Goal: Entertainment & Leisure: Consume media (video, audio)

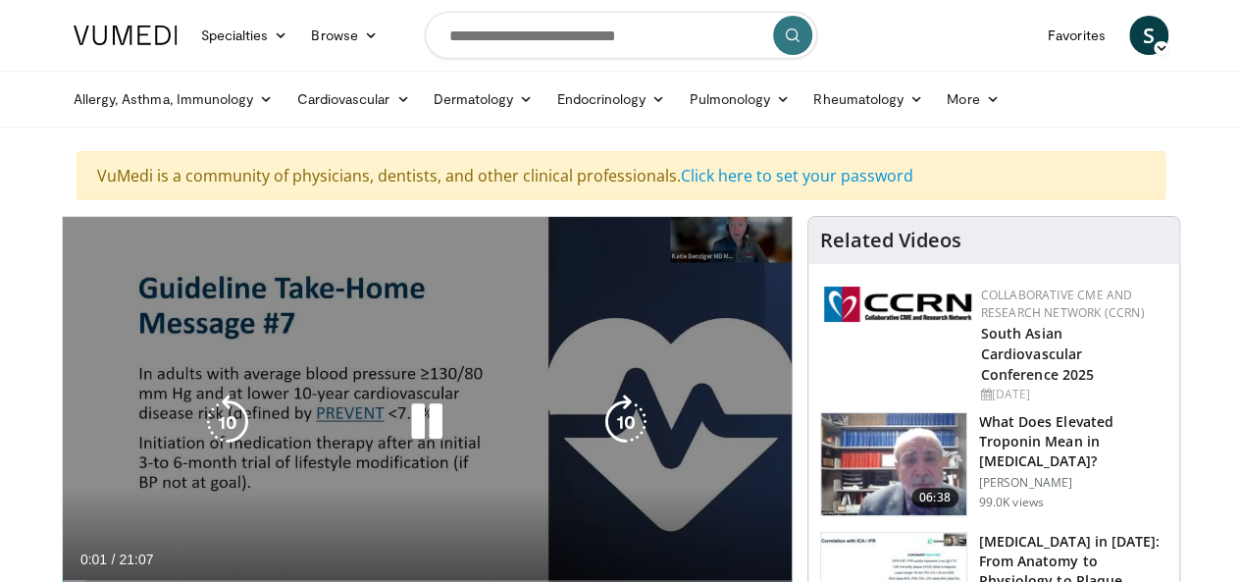
click at [406, 440] on icon "Video Player" at bounding box center [426, 421] width 55 height 55
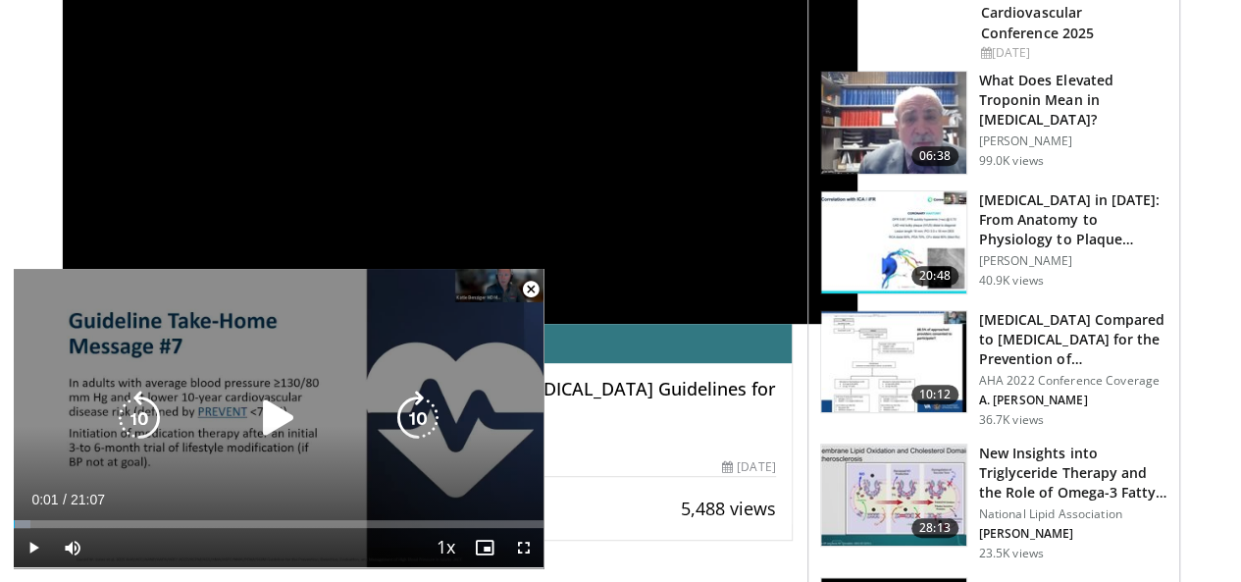
scroll to position [370, 0]
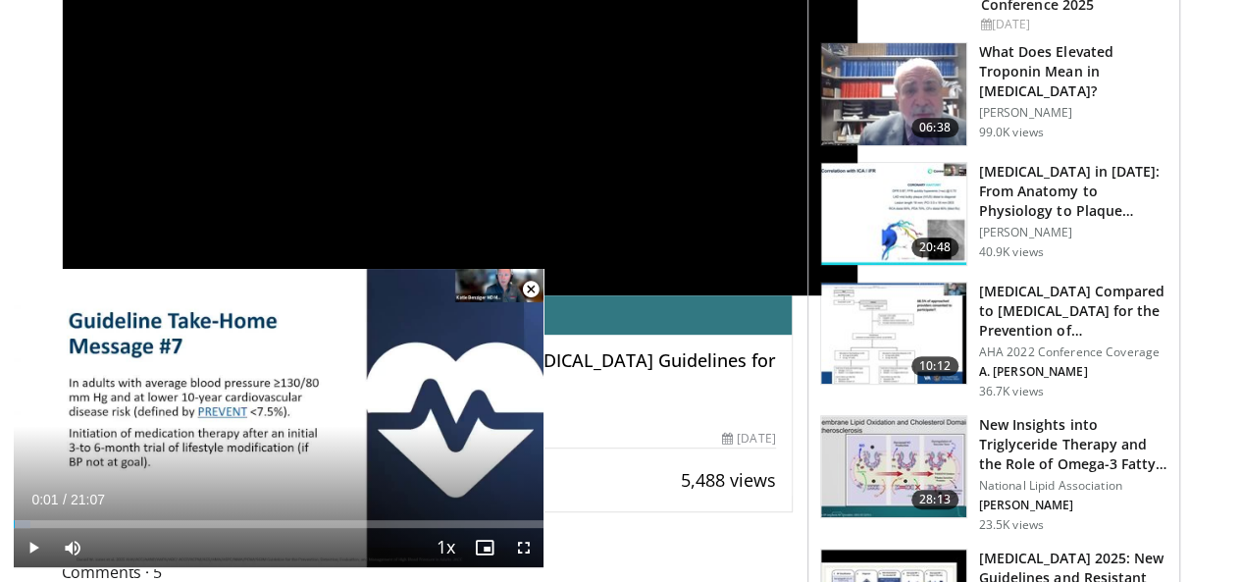
click at [526, 295] on span "Video Player" at bounding box center [530, 289] width 39 height 39
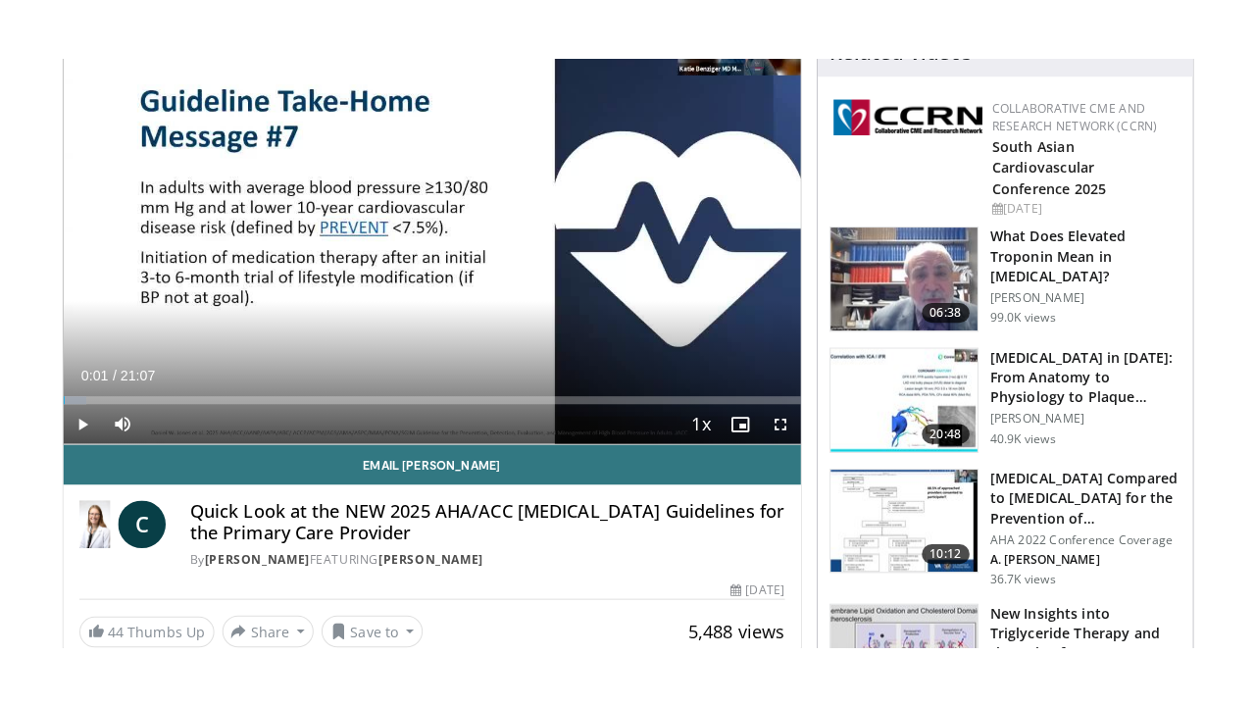
scroll to position [232, 0]
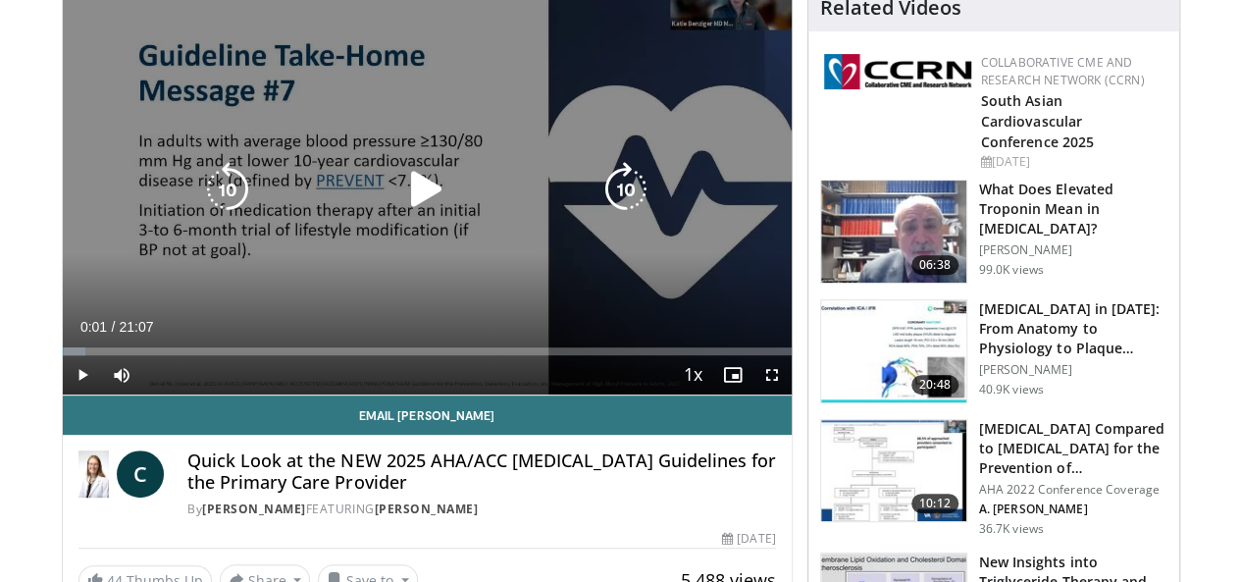
click at [410, 213] on icon "Video Player" at bounding box center [426, 189] width 55 height 55
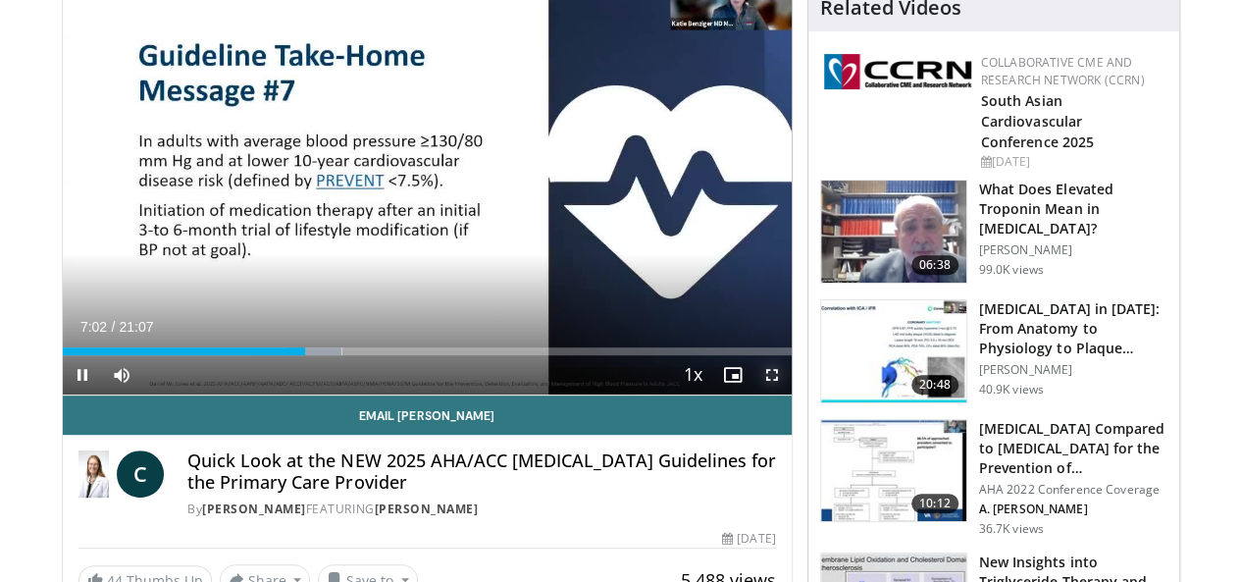
click at [787, 394] on span "Video Player" at bounding box center [771, 374] width 39 height 39
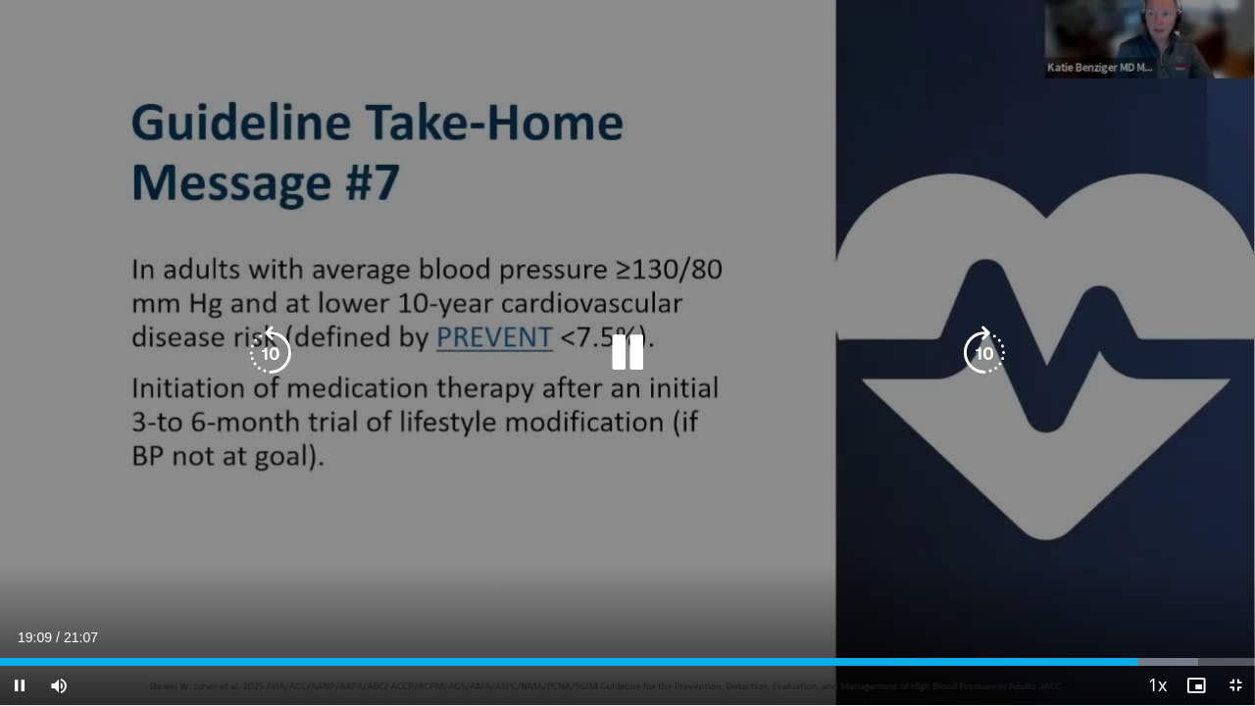
click at [987, 353] on icon "Video Player" at bounding box center [984, 353] width 55 height 55
click at [979, 345] on icon "Video Player" at bounding box center [984, 353] width 55 height 55
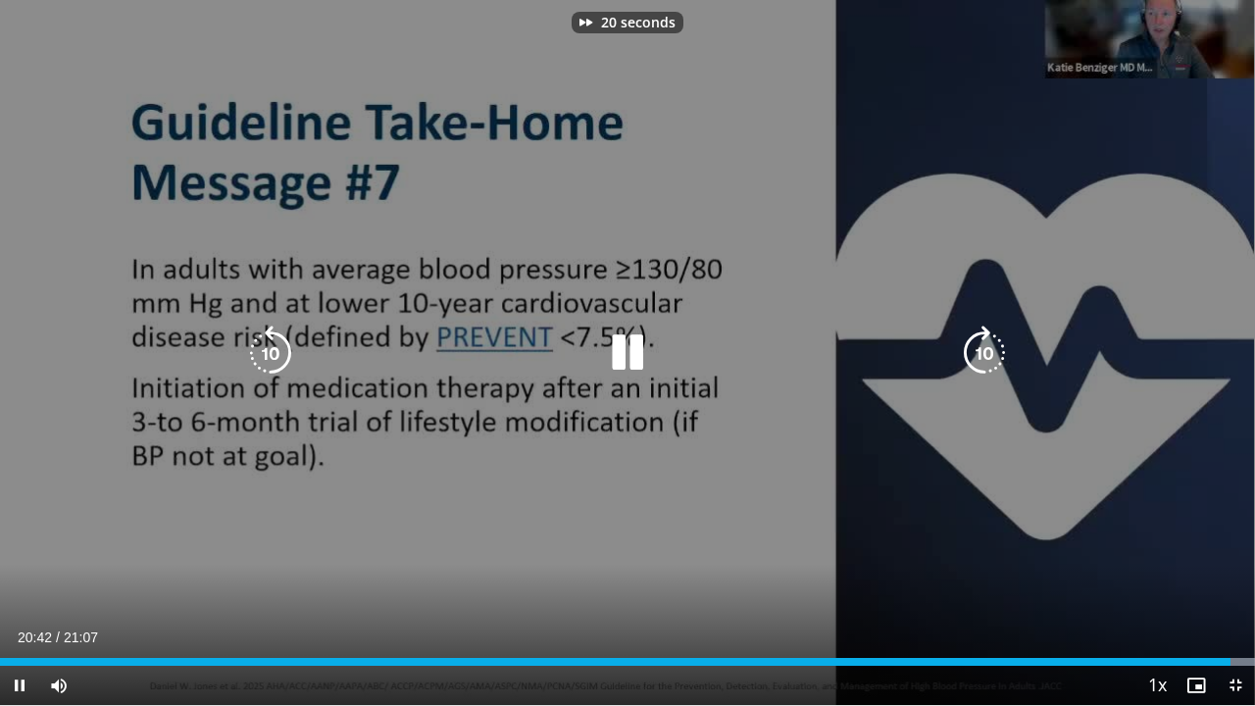
click at [979, 345] on icon "Video Player" at bounding box center [984, 353] width 55 height 55
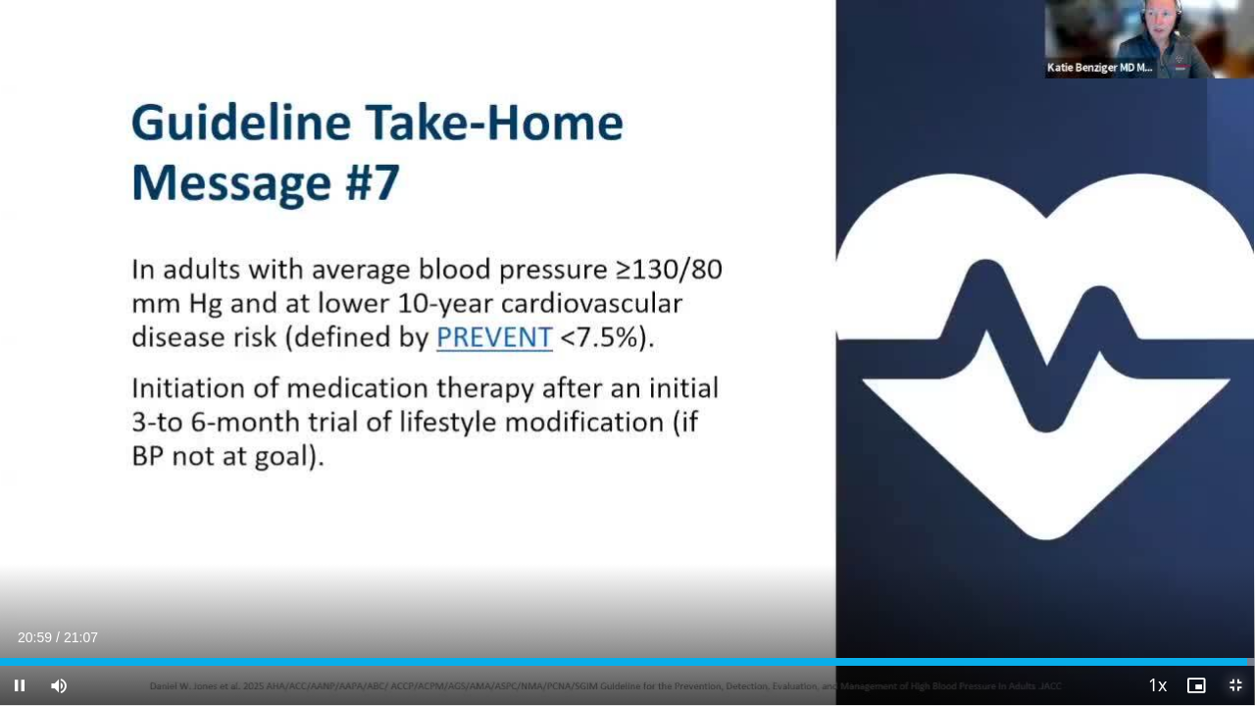
click at [1240, 581] on span "Video Player" at bounding box center [1235, 685] width 39 height 39
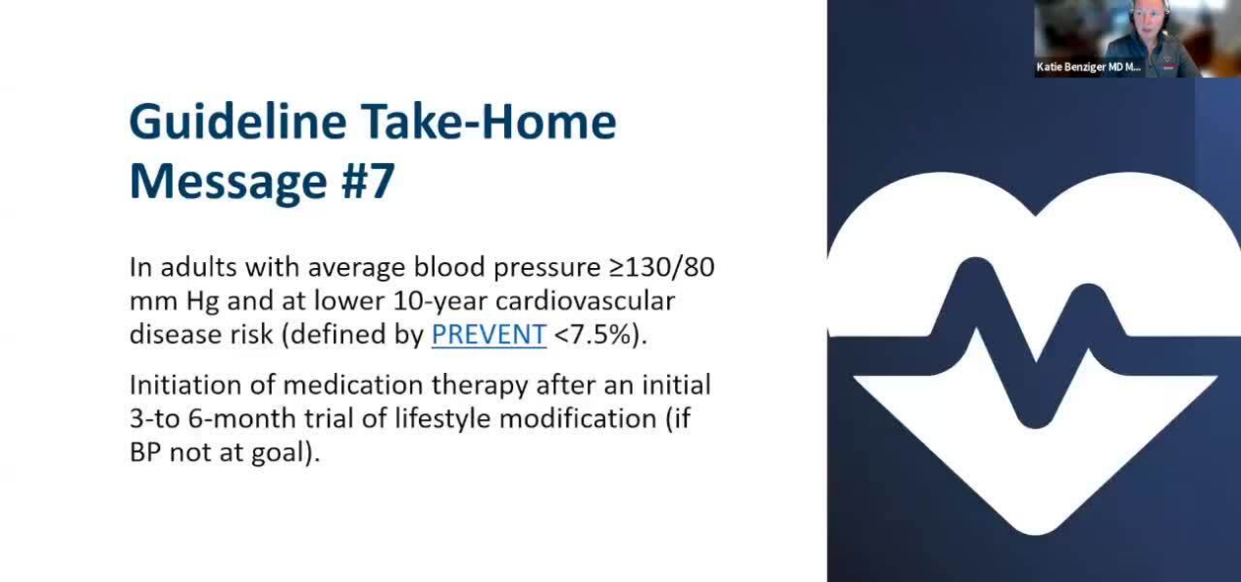
scroll to position [0, 0]
